Goal: Information Seeking & Learning: Find specific fact

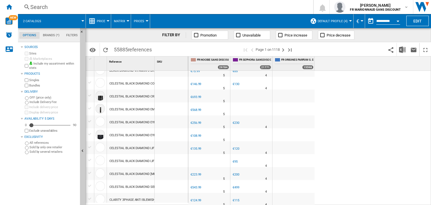
scroll to position [524, 0]
click at [92, 52] on md-icon "Options" at bounding box center [92, 50] width 7 height 7
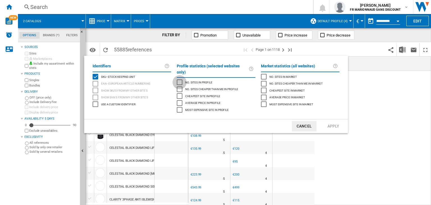
click at [180, 79] on div "No. sites in profile" at bounding box center [180, 82] width 6 height 6
click at [339, 121] on button "Apply" at bounding box center [333, 126] width 25 height 10
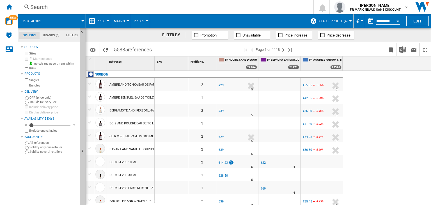
click at [210, 64] on div "Profile No. 1" at bounding box center [202, 60] width 27 height 9
click at [196, 62] on span "Profile No." at bounding box center [197, 61] width 13 height 3
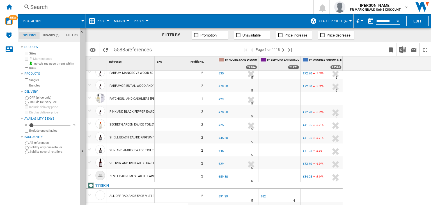
click at [93, 21] on ng-md-icon at bounding box center [92, 21] width 7 height 7
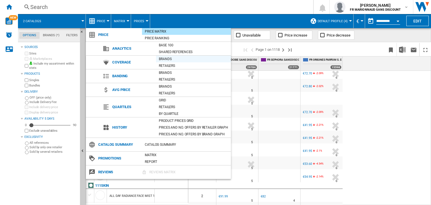
click at [166, 59] on div "Brands" at bounding box center [193, 59] width 75 height 6
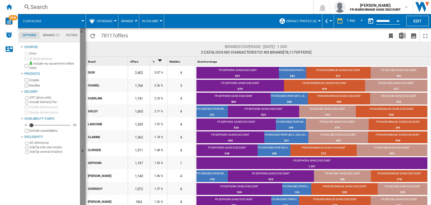
click at [82, 38] on button "Hide" at bounding box center [83, 151] width 6 height 246
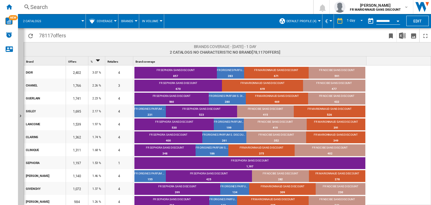
click at [128, 23] on button "Brands" at bounding box center [128, 21] width 15 height 14
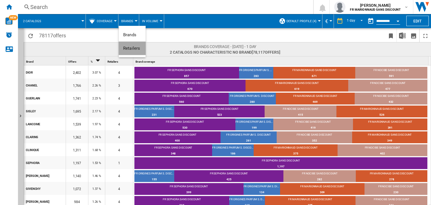
click at [128, 49] on span "Retailers" at bounding box center [131, 48] width 17 height 5
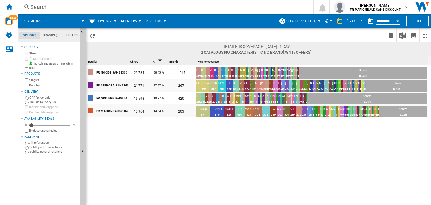
click at [105, 22] on span "Coverage" at bounding box center [105, 21] width 16 height 4
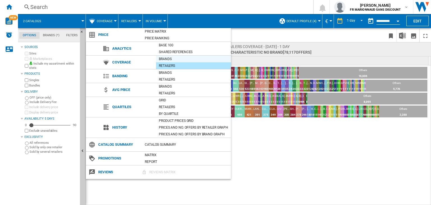
click at [175, 57] on div "Brands" at bounding box center [193, 59] width 75 height 6
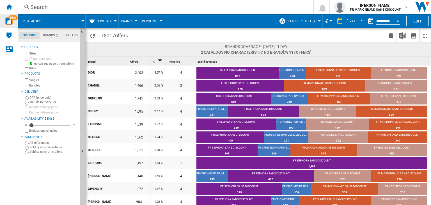
click at [7, 23] on img "WiseCard" at bounding box center [8, 20] width 7 height 7
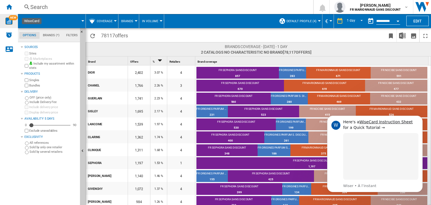
click at [101, 19] on span "Coverage" at bounding box center [105, 21] width 16 height 4
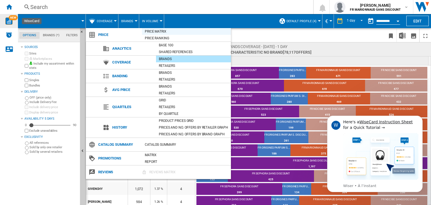
click at [145, 30] on div "Price Matrix" at bounding box center [186, 32] width 89 height 6
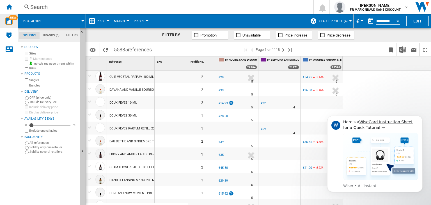
scroll to position [59, 0]
click at [59, 6] on div "Search" at bounding box center [164, 7] width 268 height 8
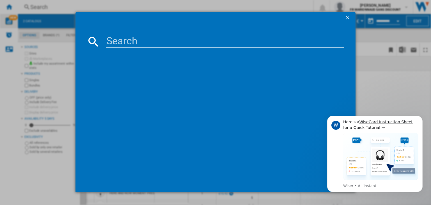
click at [128, 39] on input at bounding box center [225, 41] width 238 height 13
type input "dior"
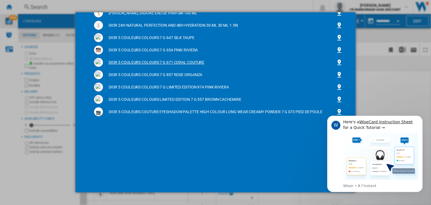
scroll to position [0, 0]
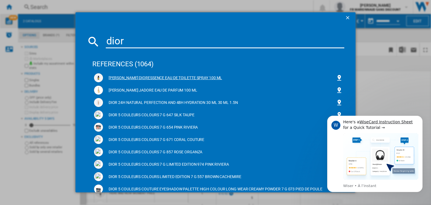
click at [122, 79] on div "[PERSON_NAME] DIORESSENCE EAU DE TOILETTE SPRAY 100 ML" at bounding box center [219, 78] width 233 height 6
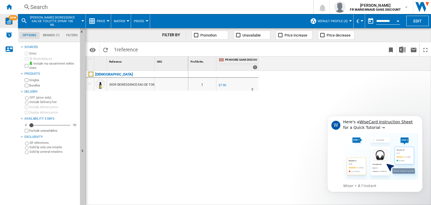
click at [111, 83] on div "DIOR DIORESSENCE EAU DE TOILETTE SPRAY 100 ML" at bounding box center [146, 84] width 74 height 13
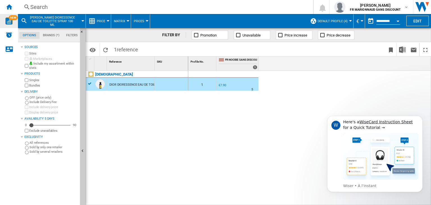
click at [111, 83] on div "DIOR DIORESSENCE EAU DE TOILETTE SPRAY 100 ML" at bounding box center [146, 84] width 74 height 13
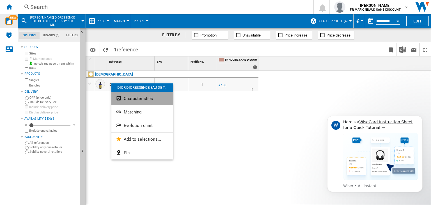
click at [138, 99] on span "Characteristics" at bounding box center [138, 98] width 29 height 5
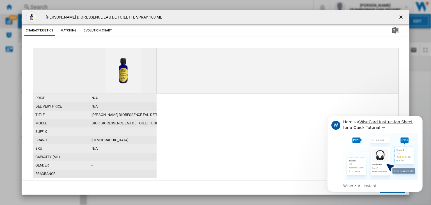
drag, startPoint x: 163, startPoint y: 16, endPoint x: 41, endPoint y: 18, distance: 122.1
click at [41, 18] on div "[PERSON_NAME] DIORESSENCE EAU DE TOILETTE SPRAY 100 ML" at bounding box center [216, 17] width 388 height 14
copy div "[PERSON_NAME] DIORESSENCE EAU DE TOILETTE SPRAY 100 ML"
